Goal: Information Seeking & Learning: Learn about a topic

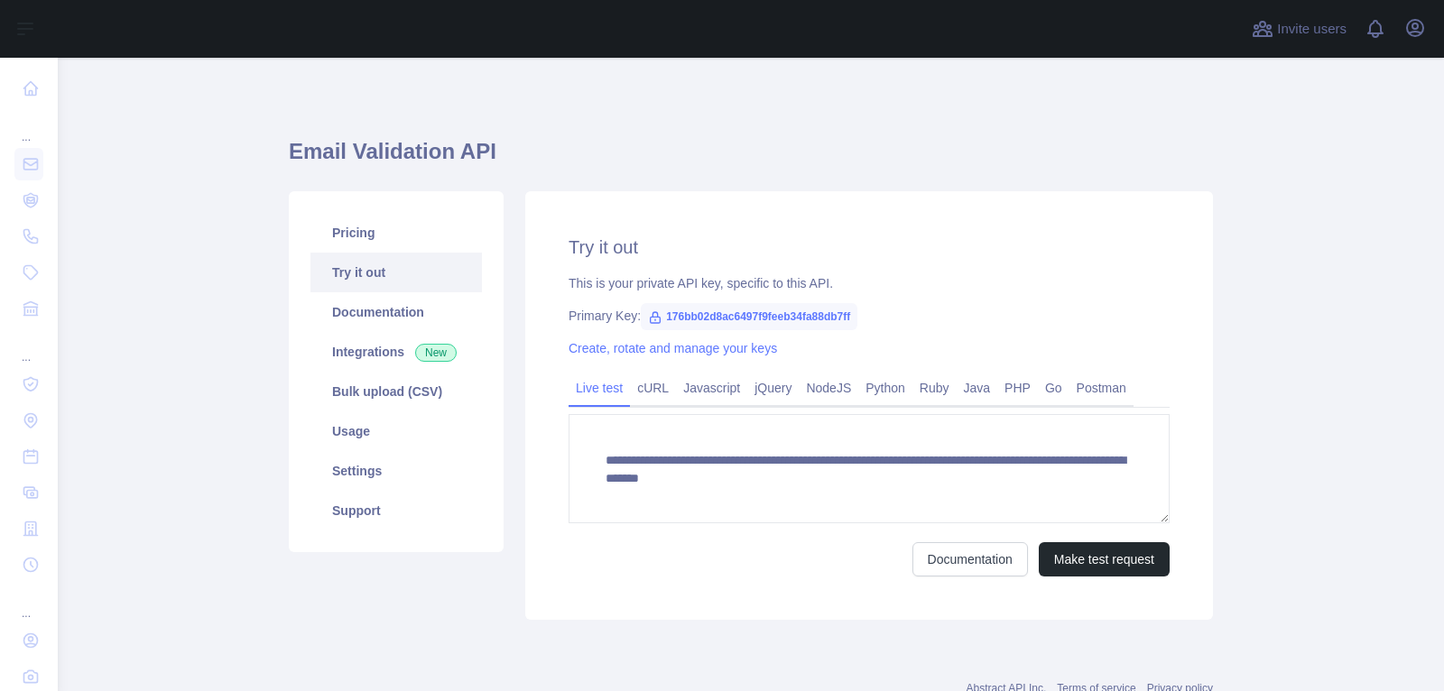
click at [1414, 34] on icon "button" at bounding box center [1415, 28] width 22 height 22
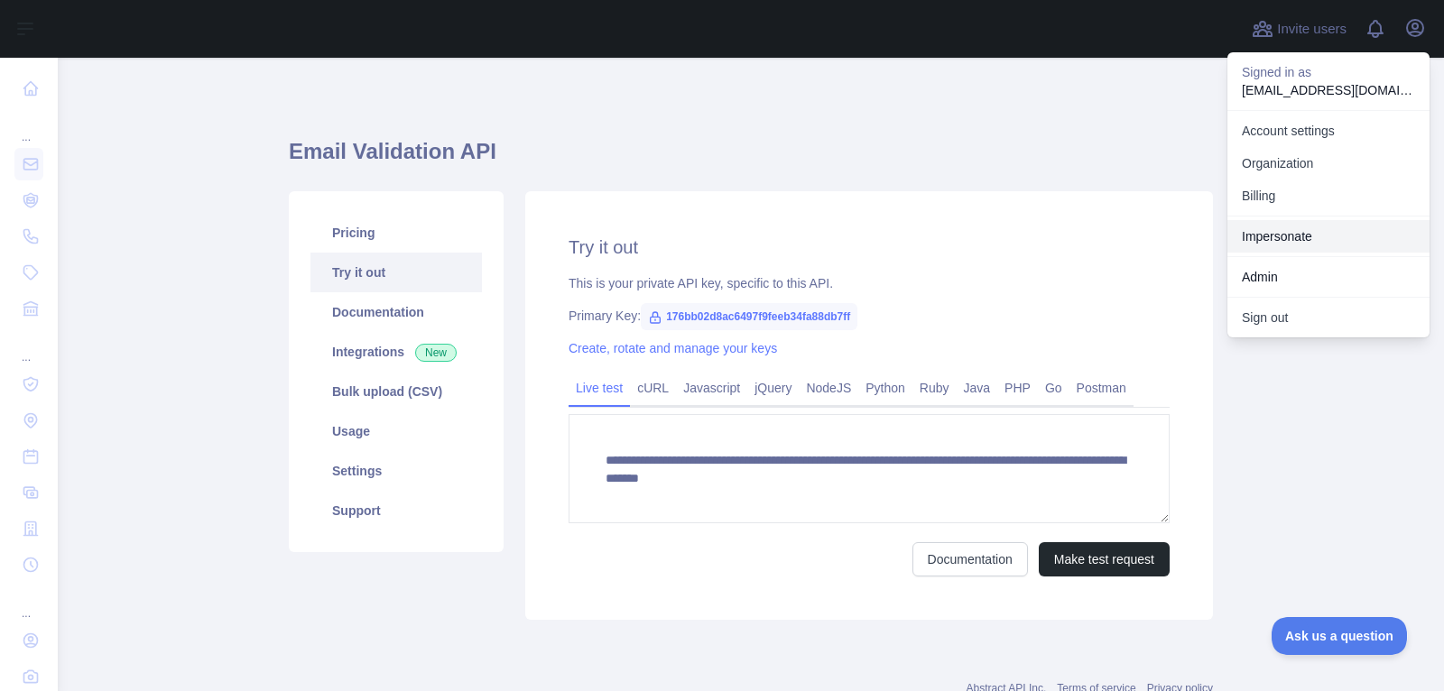
click at [1273, 232] on link "Impersonate" at bounding box center [1328, 236] width 202 height 32
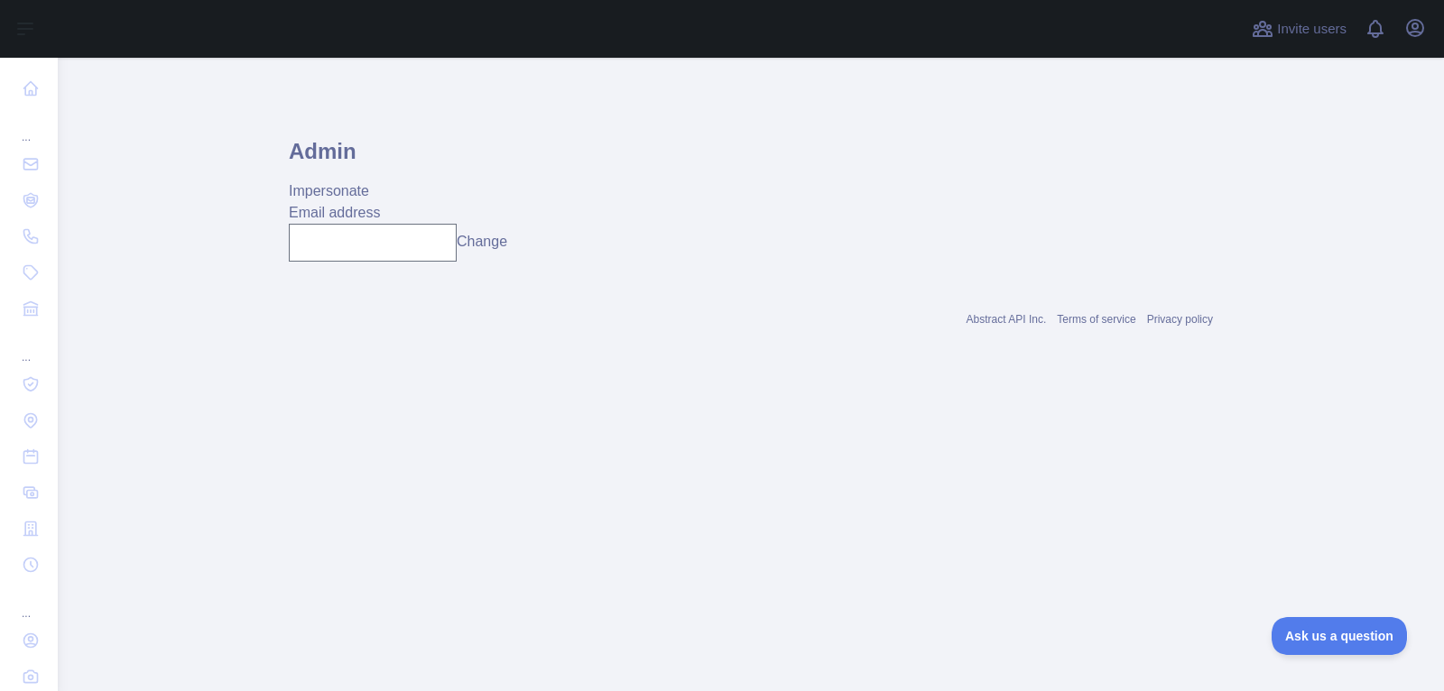
click at [388, 272] on div "Admin Impersonate Email address Change" at bounding box center [751, 188] width 924 height 175
click at [405, 243] on input "text" at bounding box center [373, 243] width 168 height 38
paste input "**********"
type input "**********"
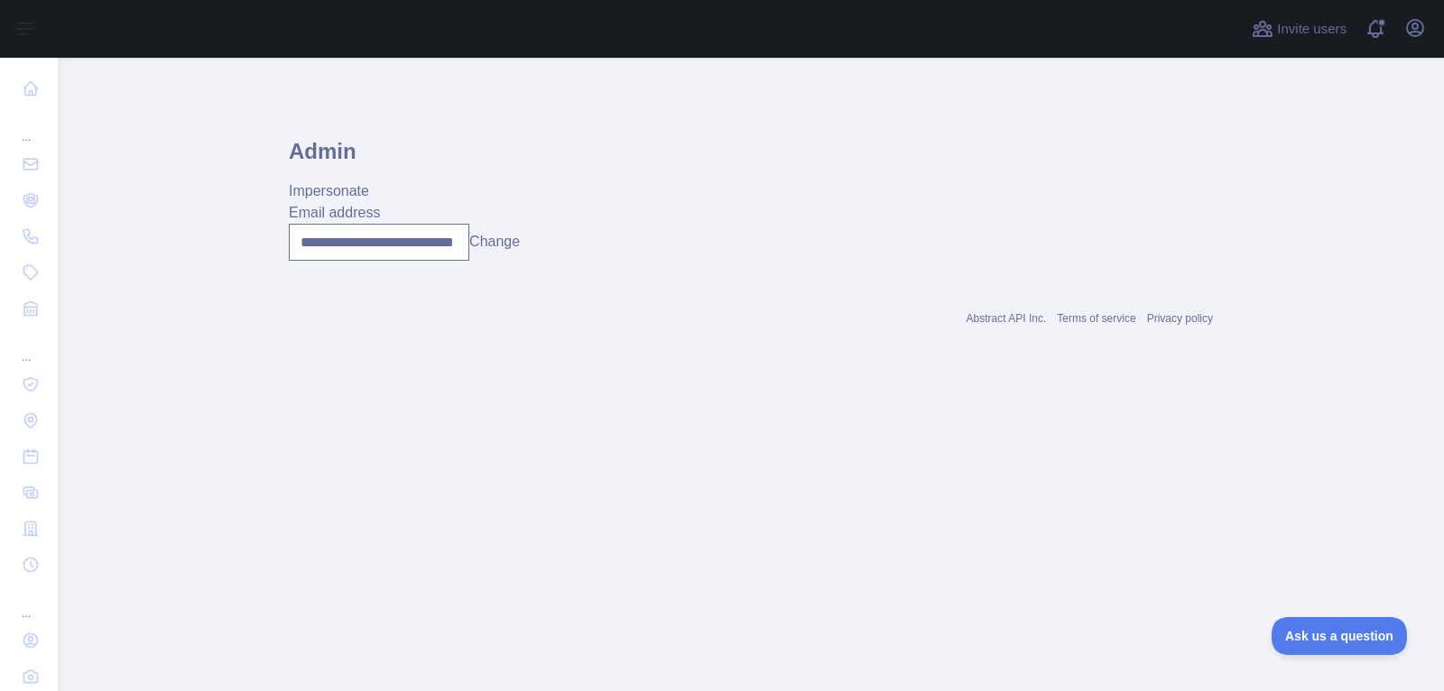
scroll to position [0, 0]
click at [496, 241] on button "Change" at bounding box center [494, 242] width 51 height 22
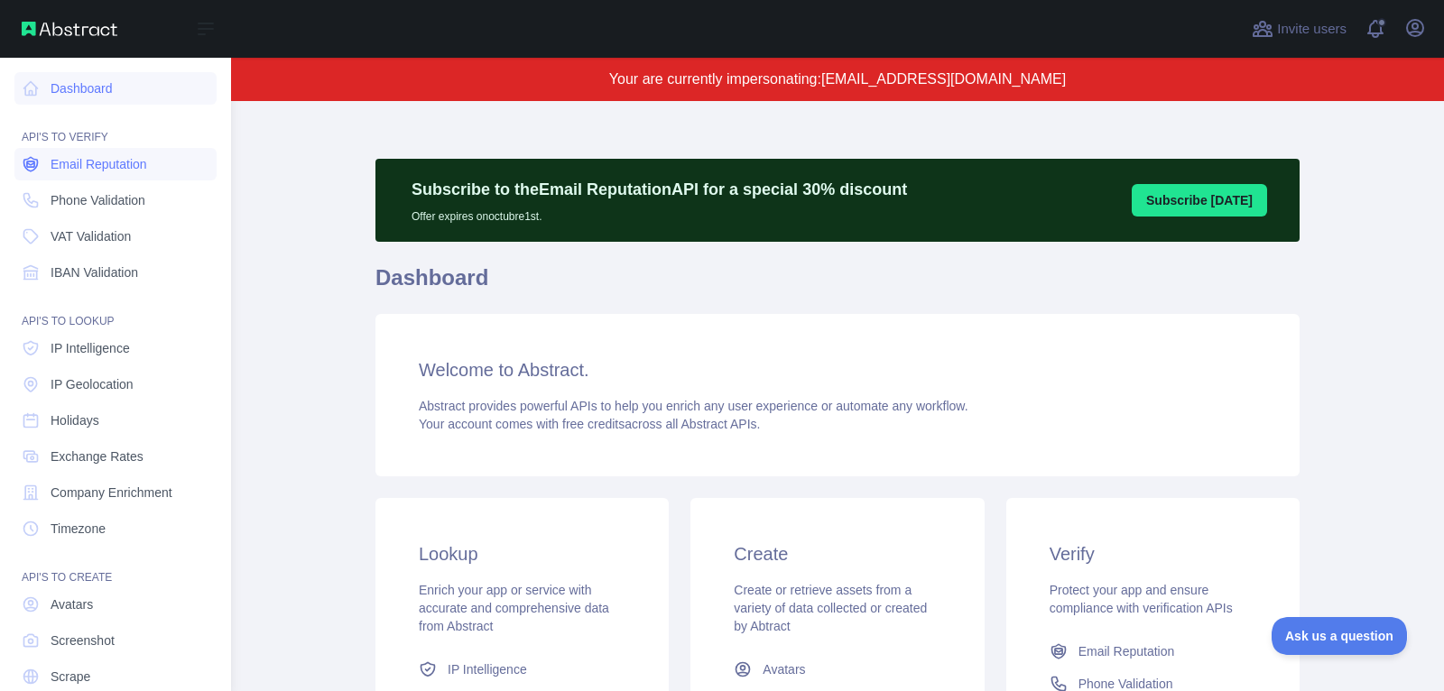
click at [70, 169] on span "Email Reputation" at bounding box center [99, 164] width 97 height 18
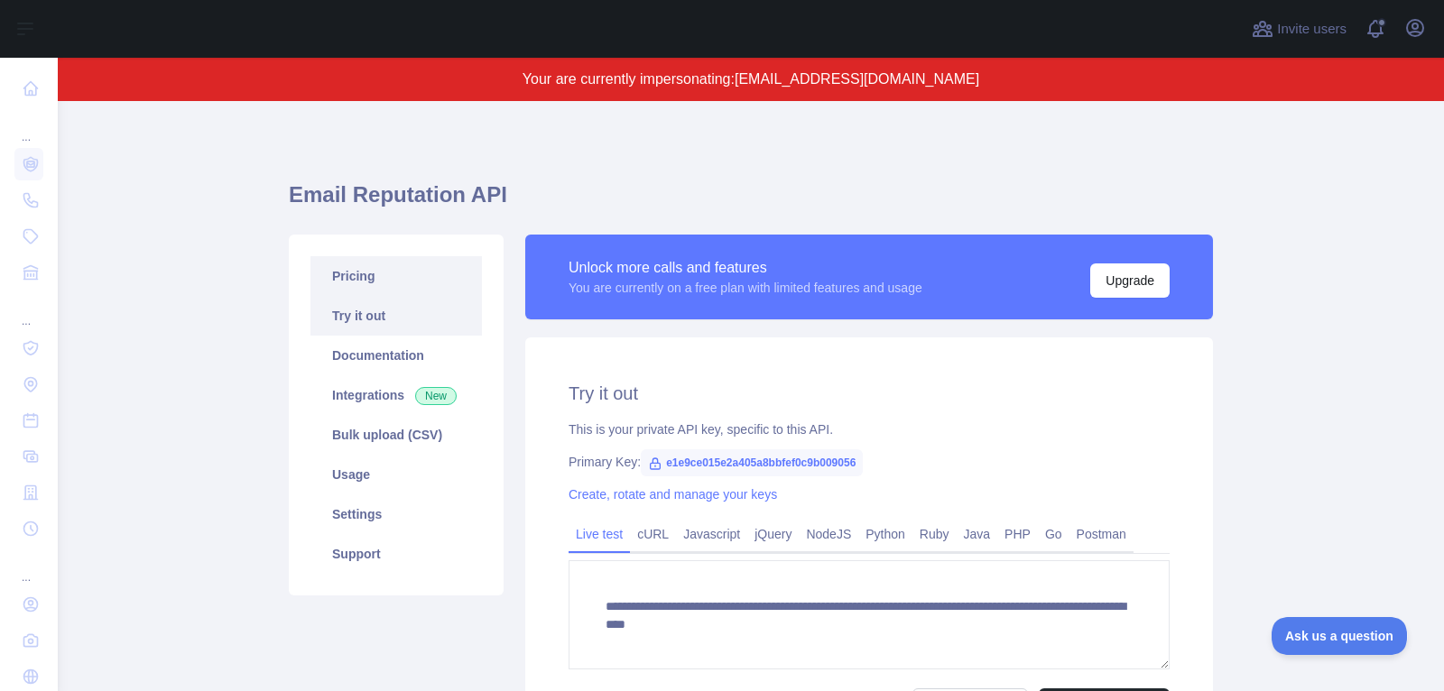
click at [393, 280] on link "Pricing" at bounding box center [395, 276] width 171 height 40
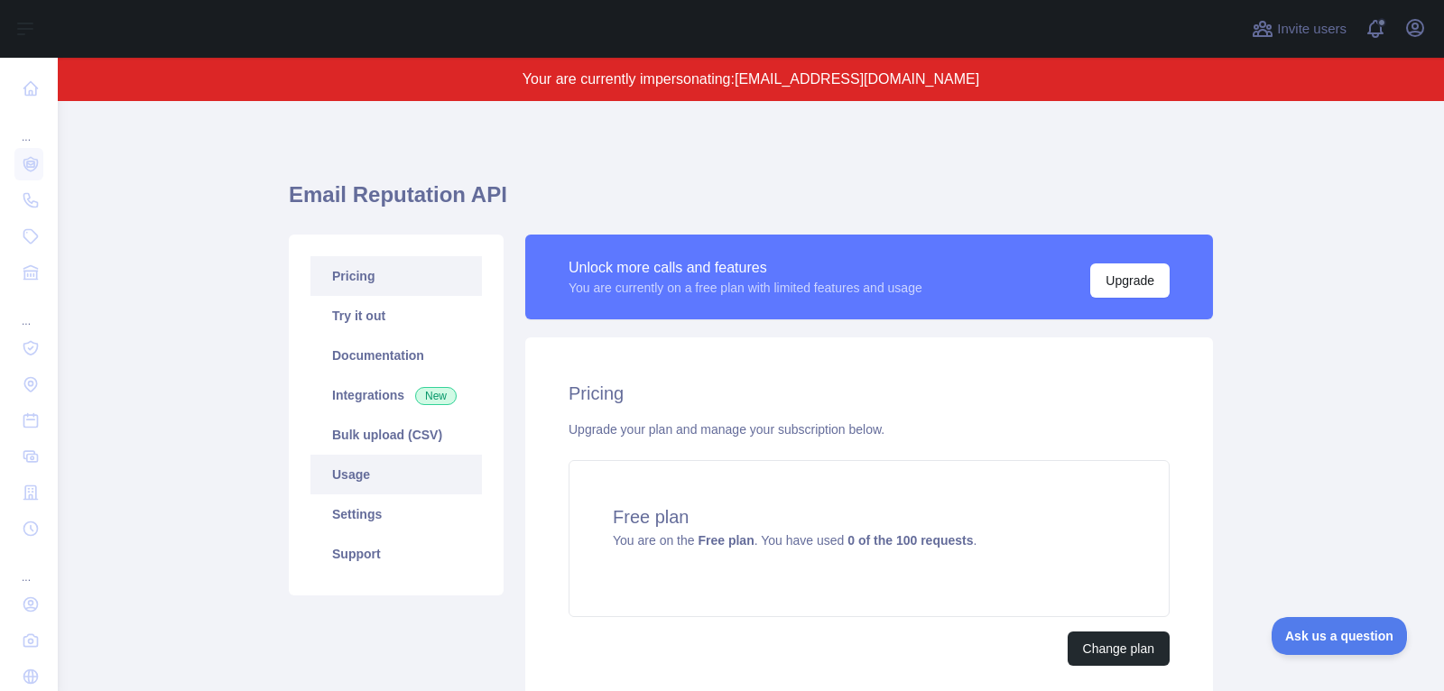
click at [388, 470] on link "Usage" at bounding box center [395, 475] width 171 height 40
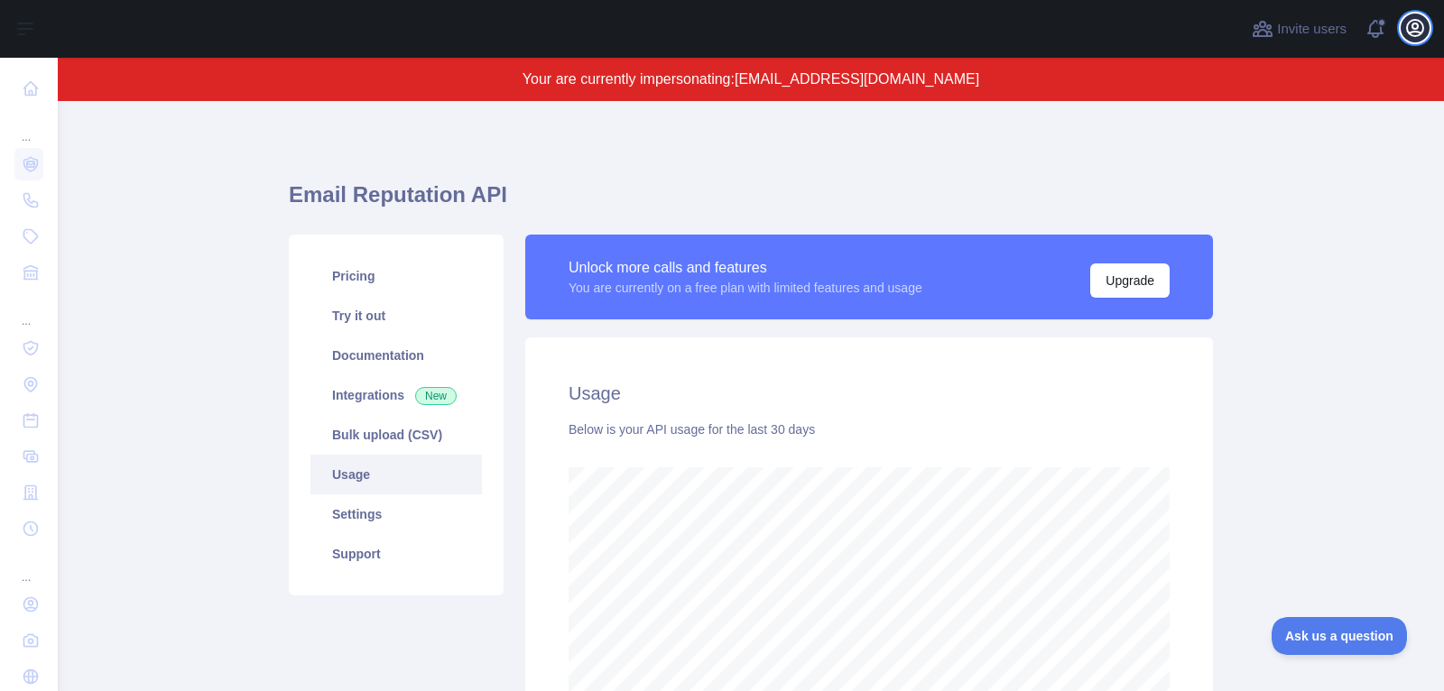
click at [1418, 36] on icon "button" at bounding box center [1415, 28] width 22 height 22
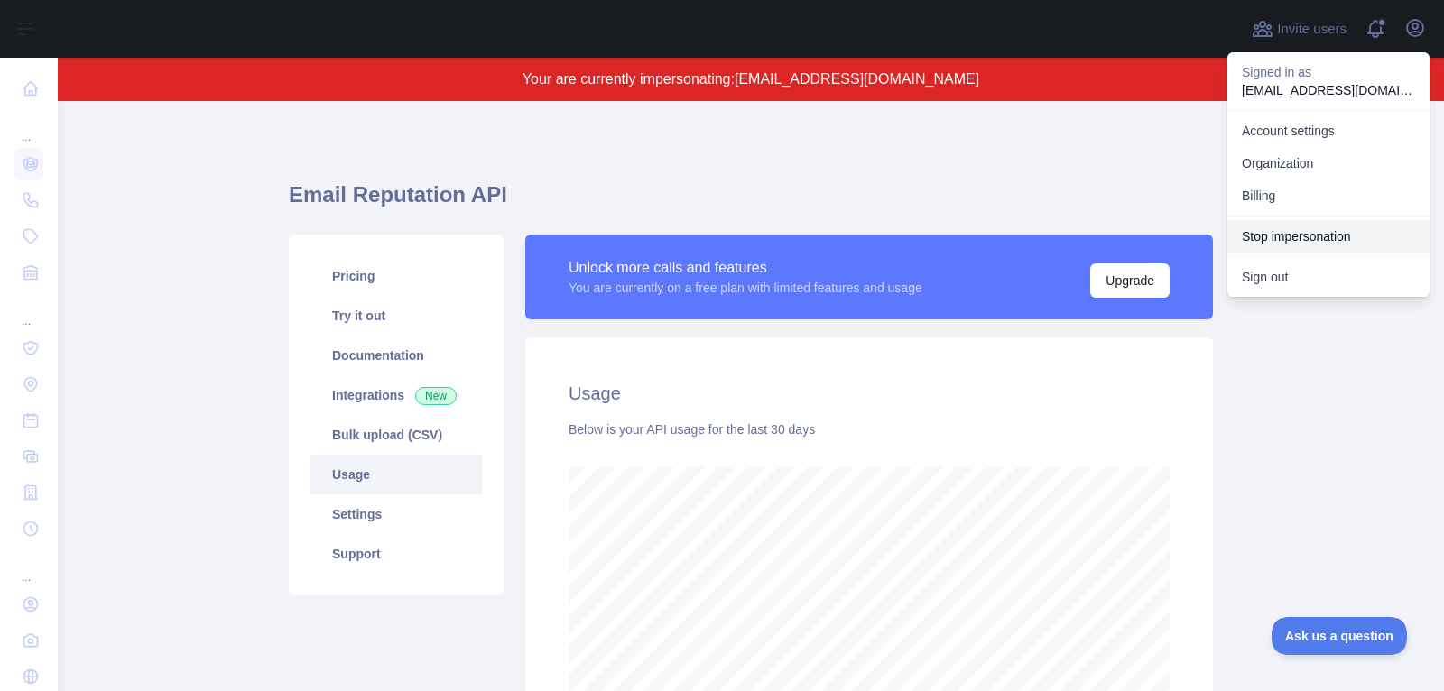
click at [1281, 236] on button "Stop impersonation" at bounding box center [1328, 236] width 202 height 32
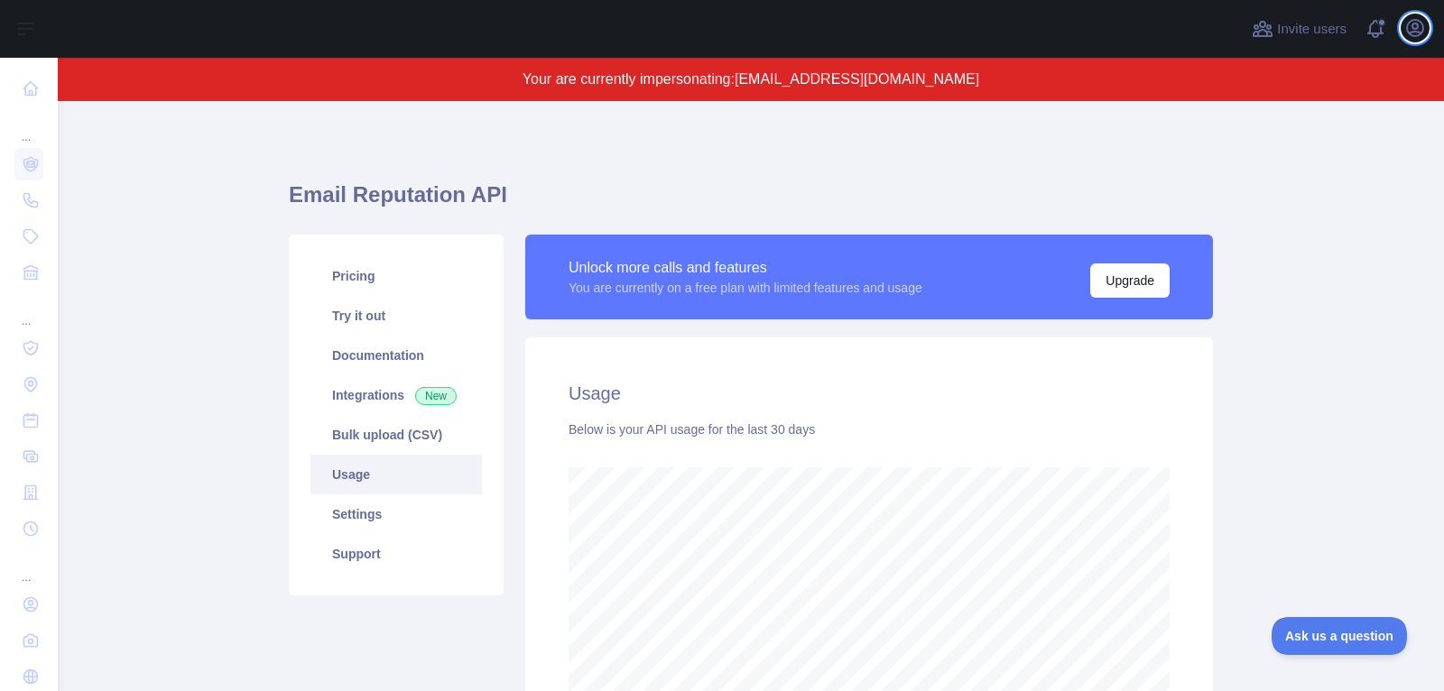
scroll to position [633, 1386]
